Goal: Find specific page/section: Find specific page/section

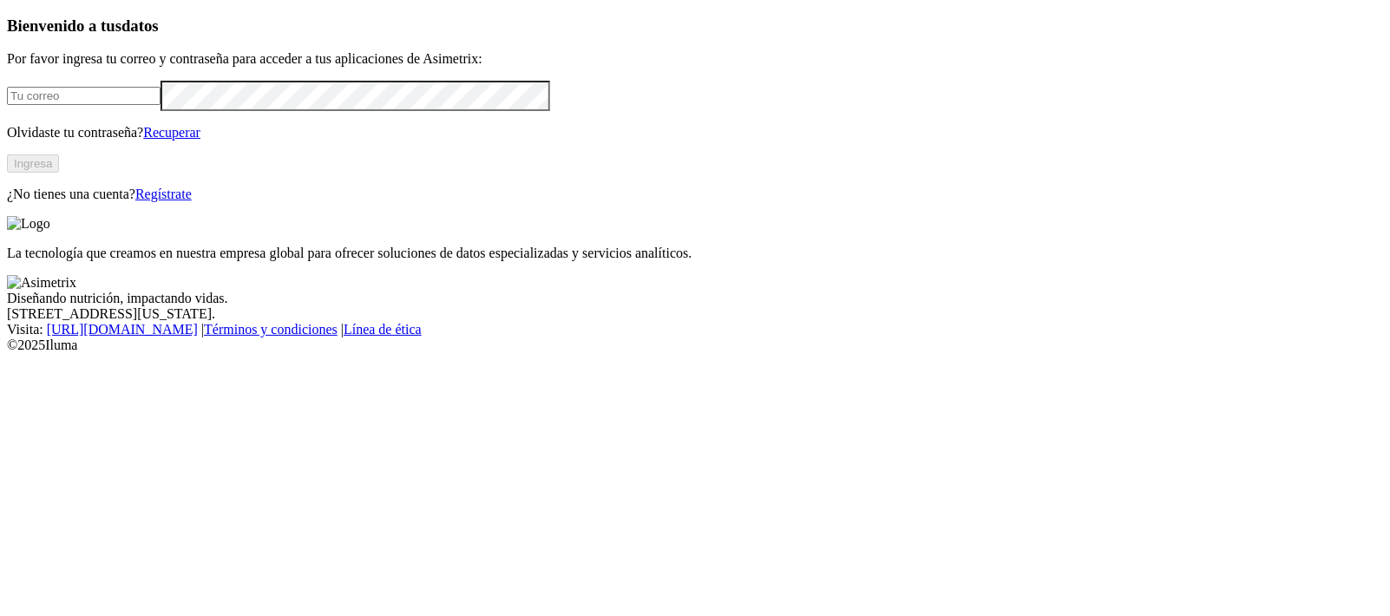
type input "[PERSON_NAME][EMAIL_ADDRESS][PERSON_NAME][DOMAIN_NAME]"
click at [59, 173] on button "Ingresa" at bounding box center [33, 163] width 52 height 18
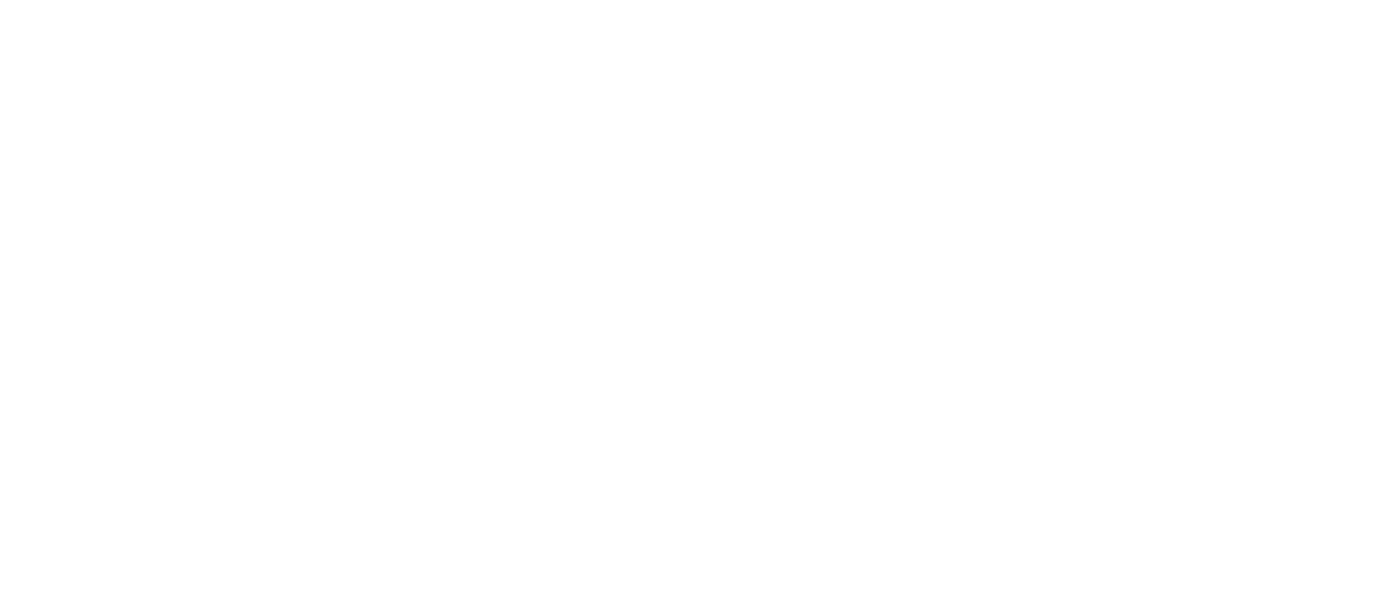
drag, startPoint x: 1163, startPoint y: 93, endPoint x: 1160, endPoint y: 103, distance: 10.7
